Goal: Navigation & Orientation: Find specific page/section

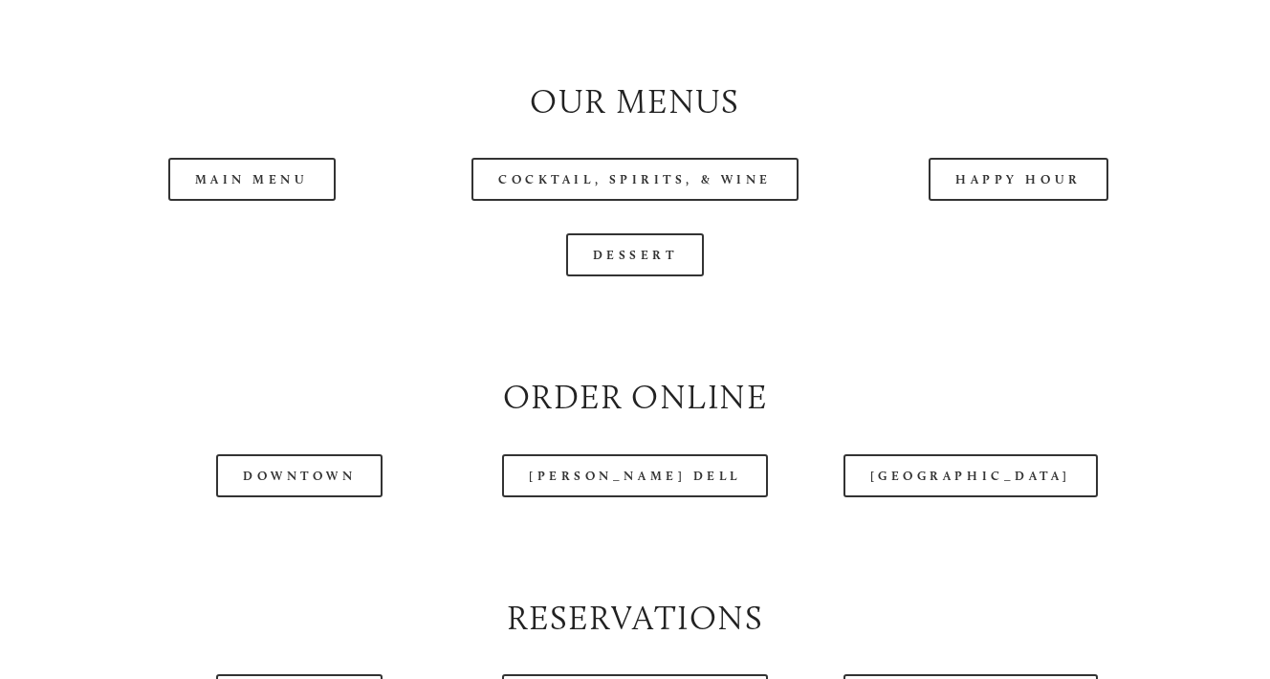
scroll to position [1830, 0]
click at [256, 165] on link "Main Menu" at bounding box center [251, 178] width 167 height 43
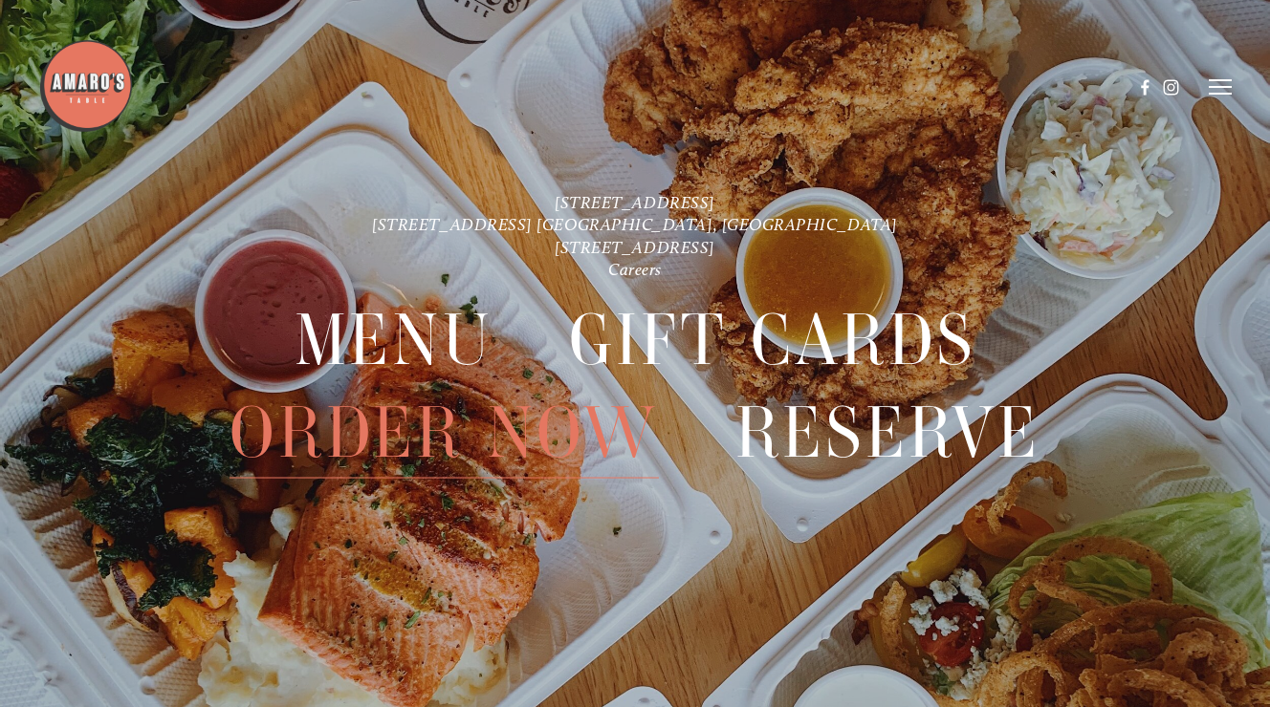
scroll to position [40, 0]
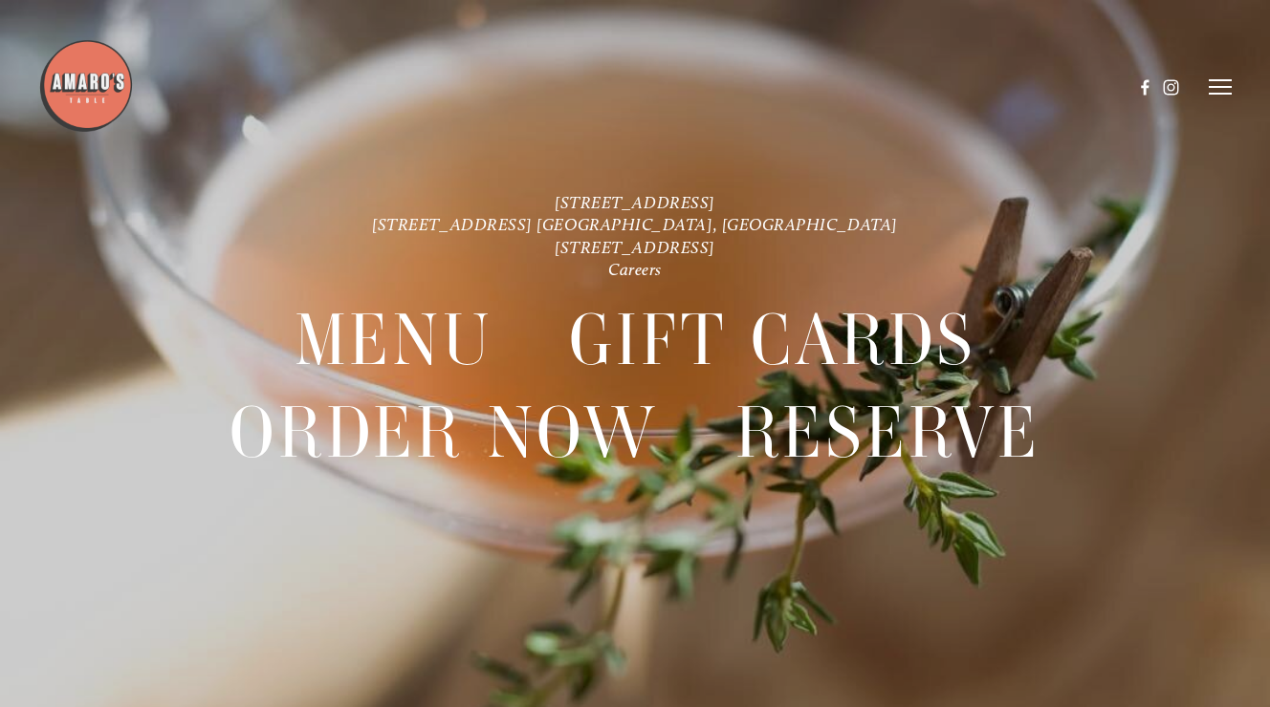
click at [1221, 83] on icon at bounding box center [1219, 86] width 23 height 17
click at [1004, 88] on span "Visit" at bounding box center [1006, 86] width 28 height 16
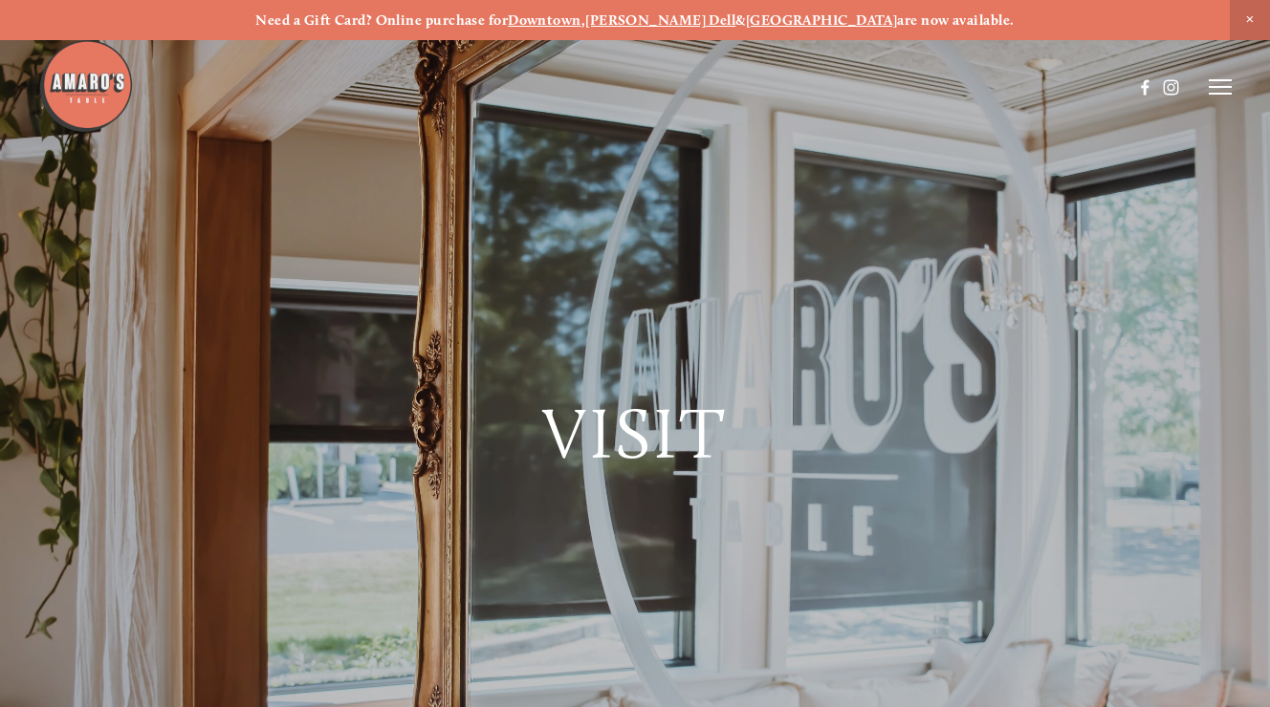
click at [1224, 79] on icon at bounding box center [1219, 86] width 23 height 17
click at [1051, 80] on span "Gallery" at bounding box center [1053, 86] width 44 height 16
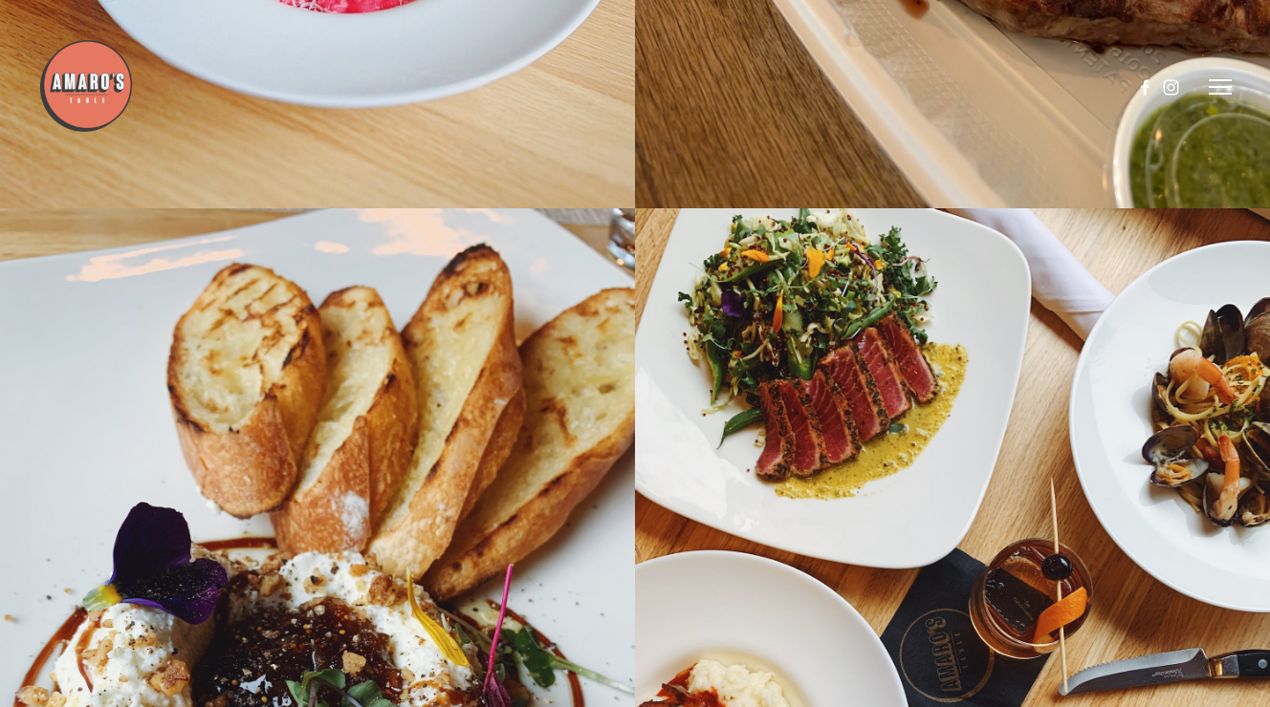
scroll to position [19619, 0]
